Goal: Transaction & Acquisition: Purchase product/service

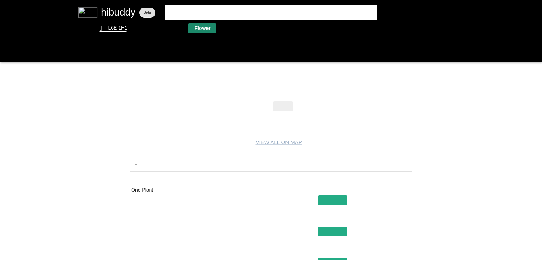
click at [203, 30] on flt-glass-pane at bounding box center [271, 130] width 542 height 260
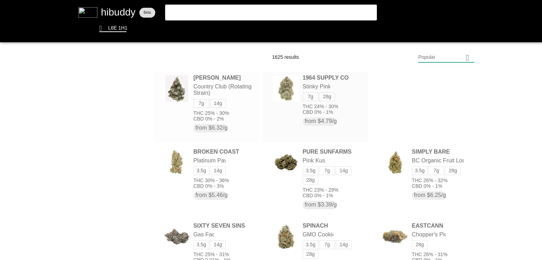
click at [170, 90] on flt-glass-pane at bounding box center [271, 130] width 542 height 260
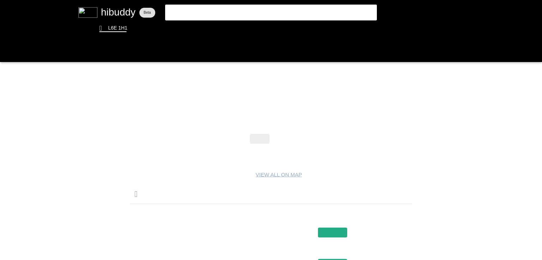
click at [275, 132] on flt-glass-pane at bounding box center [271, 130] width 542 height 260
click at [279, 137] on flt-glass-pane at bounding box center [271, 130] width 542 height 260
click at [241, 212] on flt-glass-pane at bounding box center [271, 130] width 542 height 260
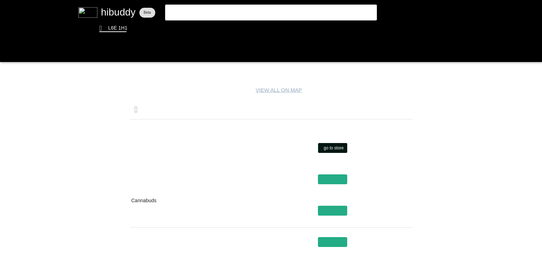
click at [332, 149] on flt-glass-pane at bounding box center [271, 130] width 542 height 260
